Goal: Information Seeking & Learning: Learn about a topic

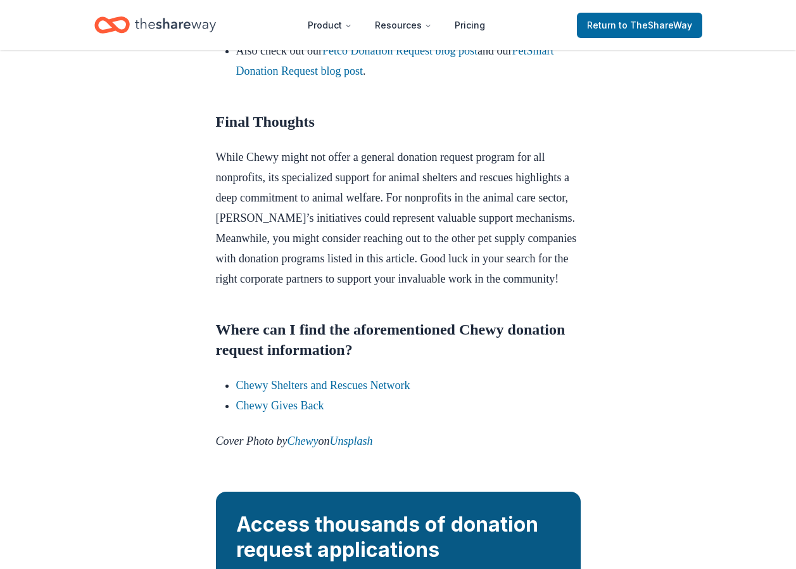
scroll to position [1267, 0]
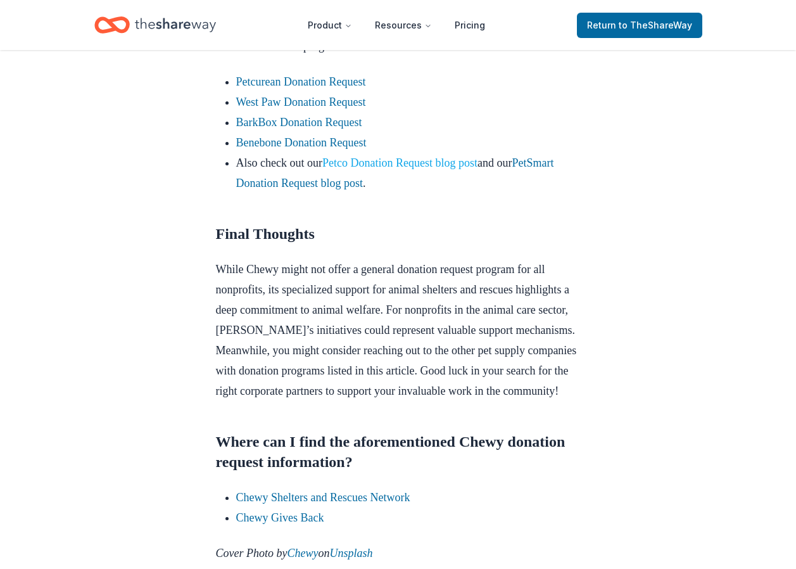
click at [431, 169] on link "Petco Donation Request blog post" at bounding box center [399, 162] width 155 height 13
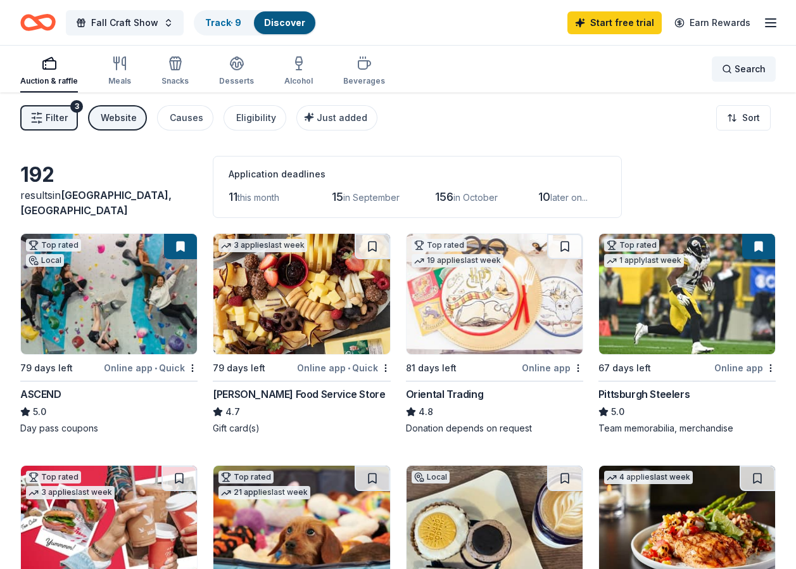
click at [740, 69] on span "Search" at bounding box center [750, 68] width 31 height 15
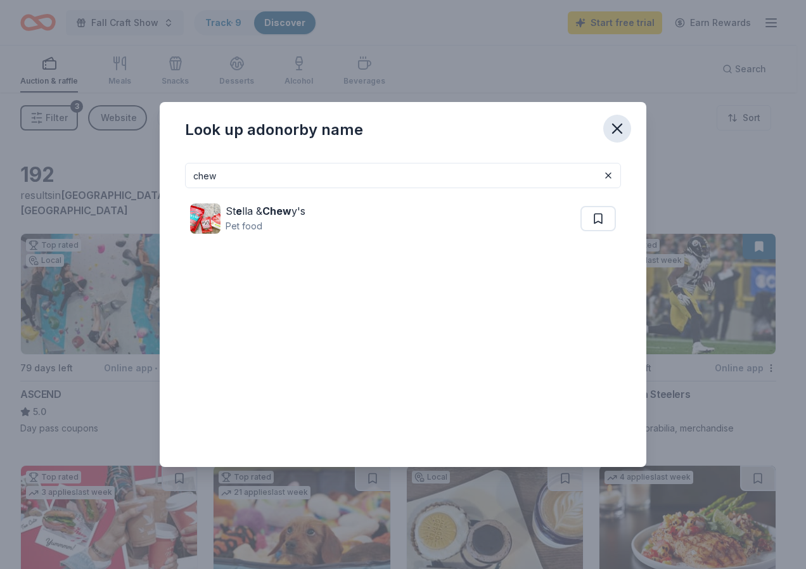
type input "chew"
click at [618, 129] on icon "button" at bounding box center [617, 129] width 18 height 18
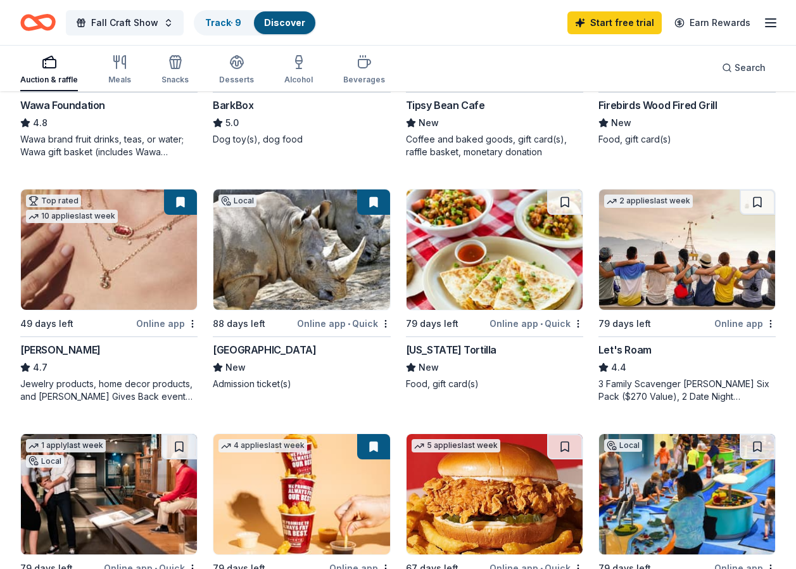
scroll to position [507, 0]
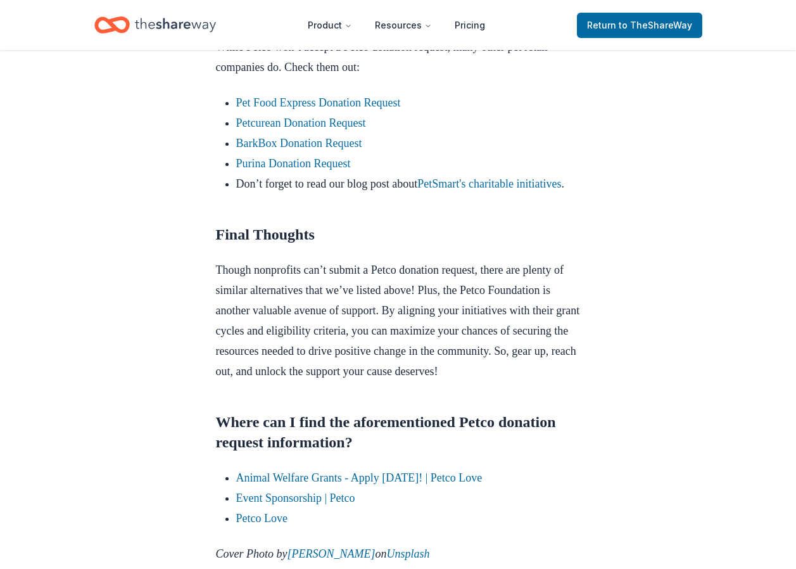
scroll to position [1267, 0]
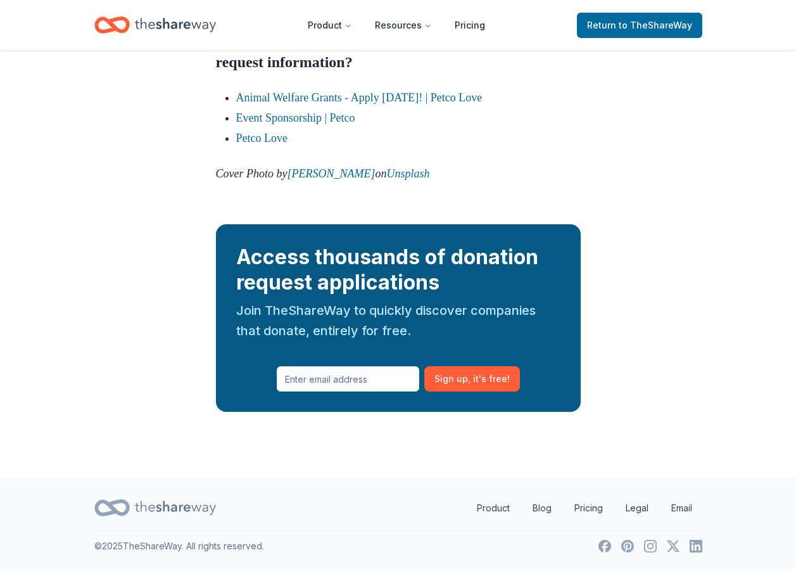
scroll to position [1748, 0]
